Goal: Check status

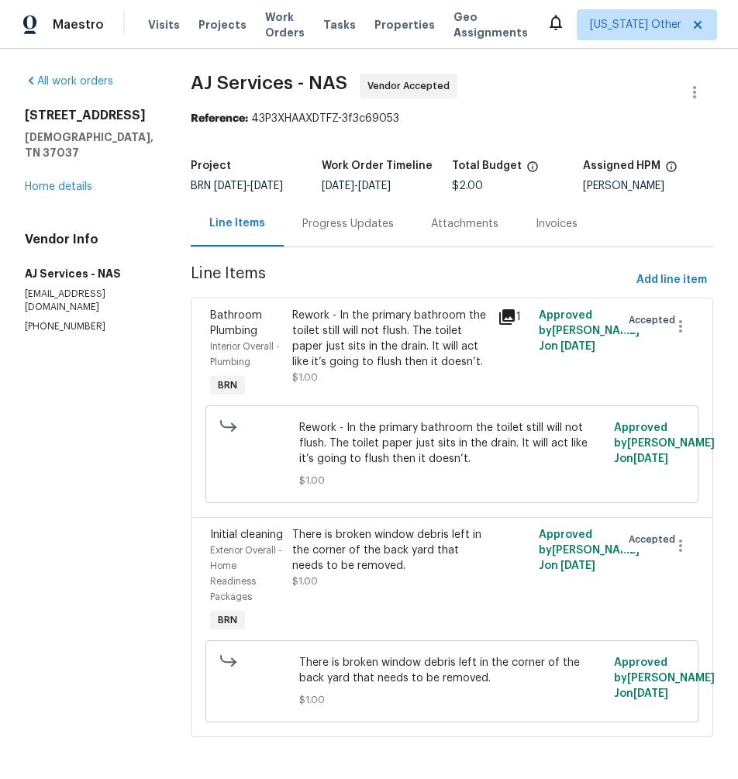
click at [509, 325] on icon at bounding box center [507, 317] width 16 height 16
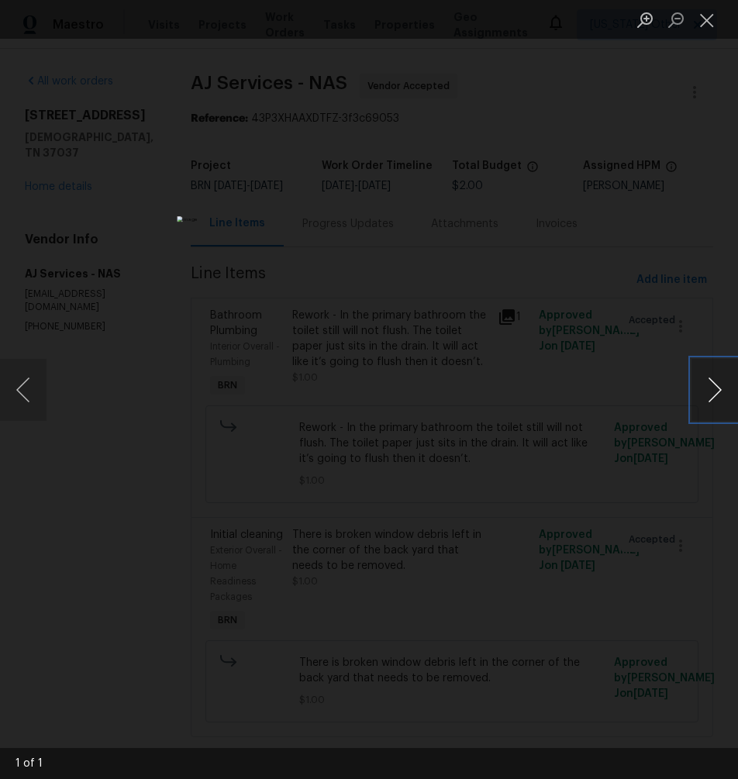
click at [711, 396] on button "Next image" at bounding box center [715, 390] width 47 height 62
click at [708, 19] on button "Close lightbox" at bounding box center [707, 19] width 31 height 27
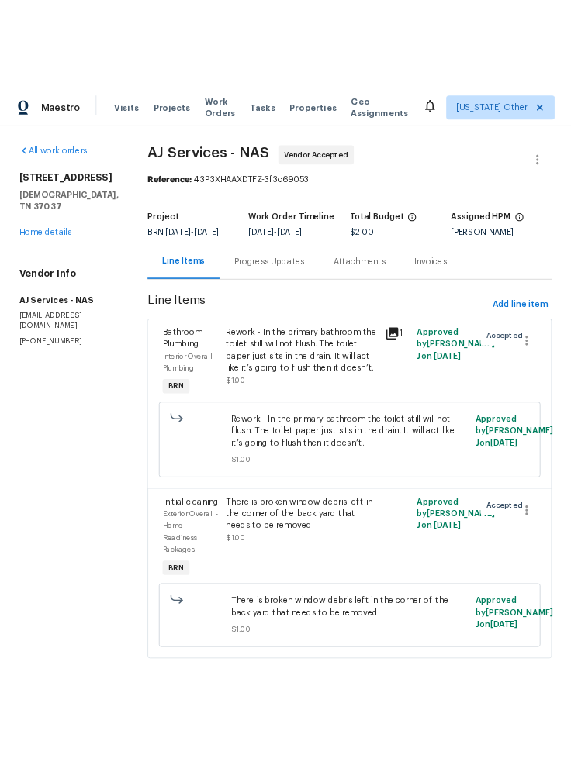
scroll to position [19, 0]
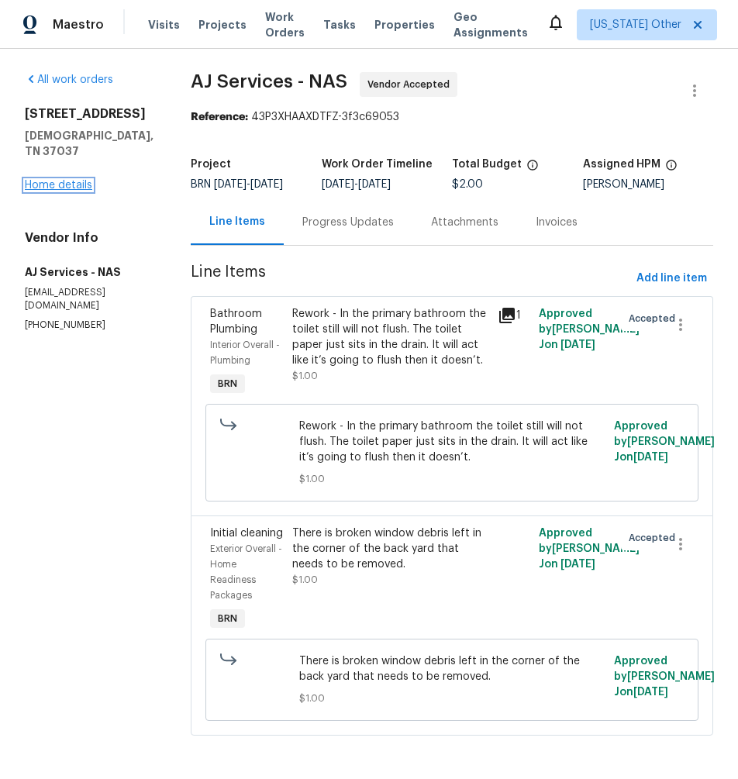
click at [64, 180] on link "Home details" at bounding box center [58, 185] width 67 height 11
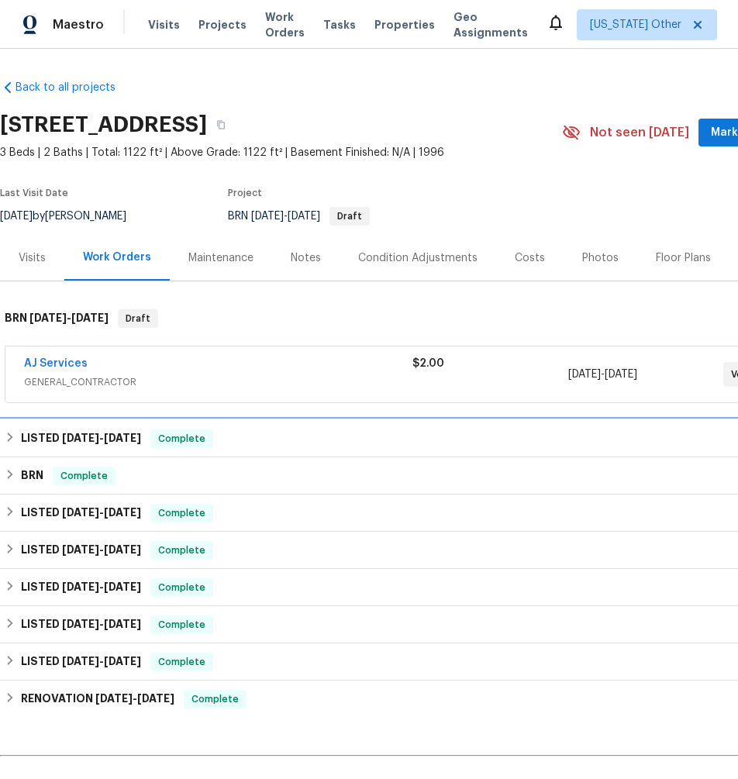
click at [107, 436] on span "[DATE] - [DATE]" at bounding box center [101, 438] width 79 height 11
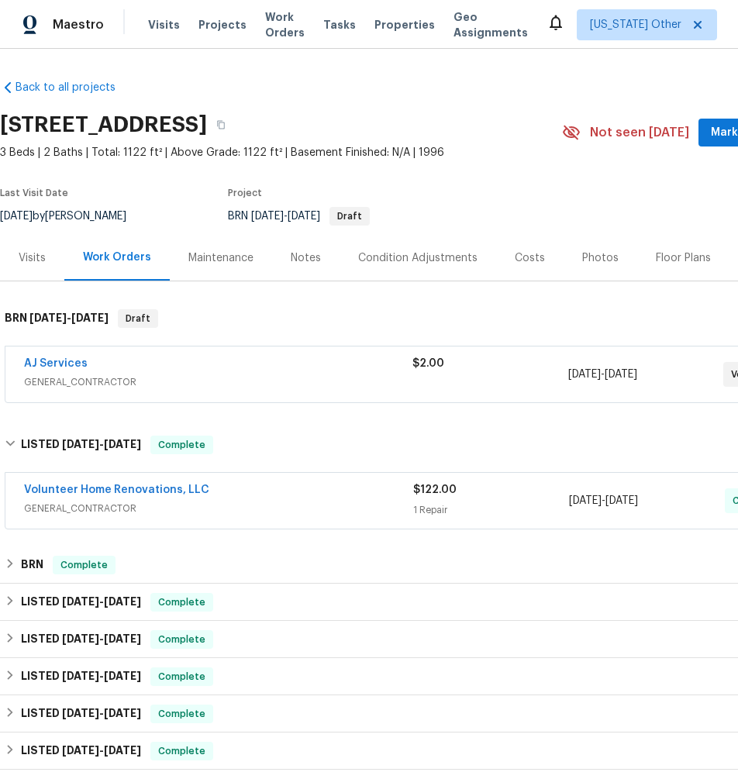
click at [87, 505] on span "GENERAL_CONTRACTOR" at bounding box center [218, 509] width 389 height 16
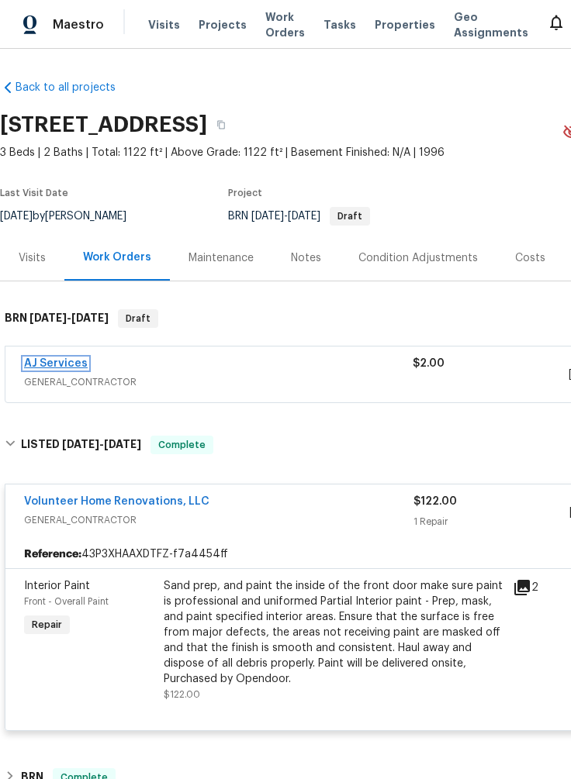
click at [69, 362] on link "AJ Services" at bounding box center [56, 363] width 64 height 11
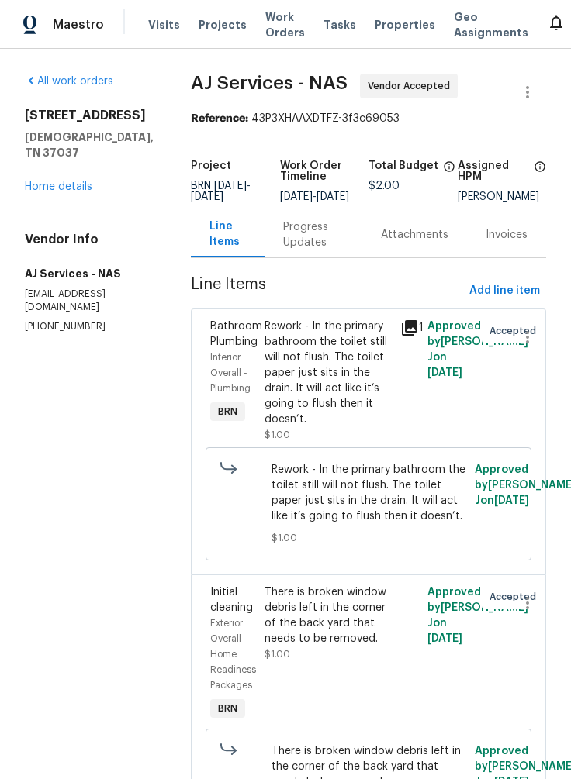
click at [303, 250] on div "Progress Updates" at bounding box center [313, 234] width 60 height 31
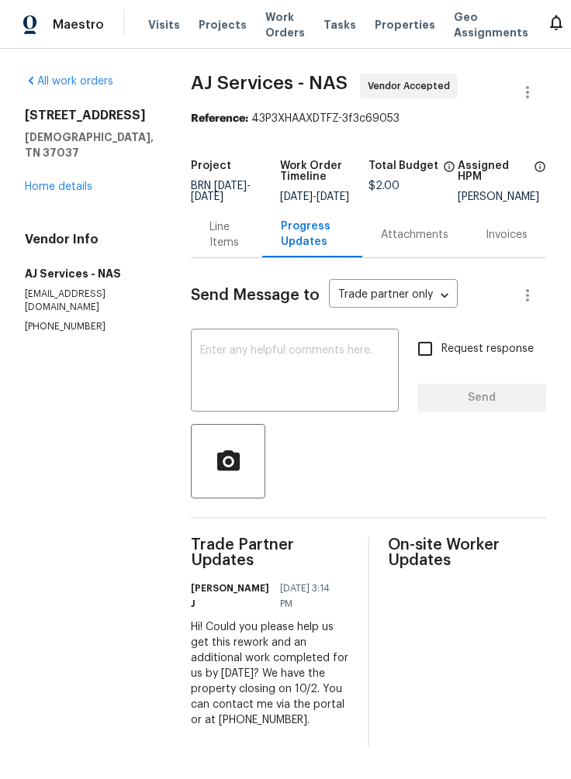
scroll to position [3, 0]
